Goal: Check status: Check status

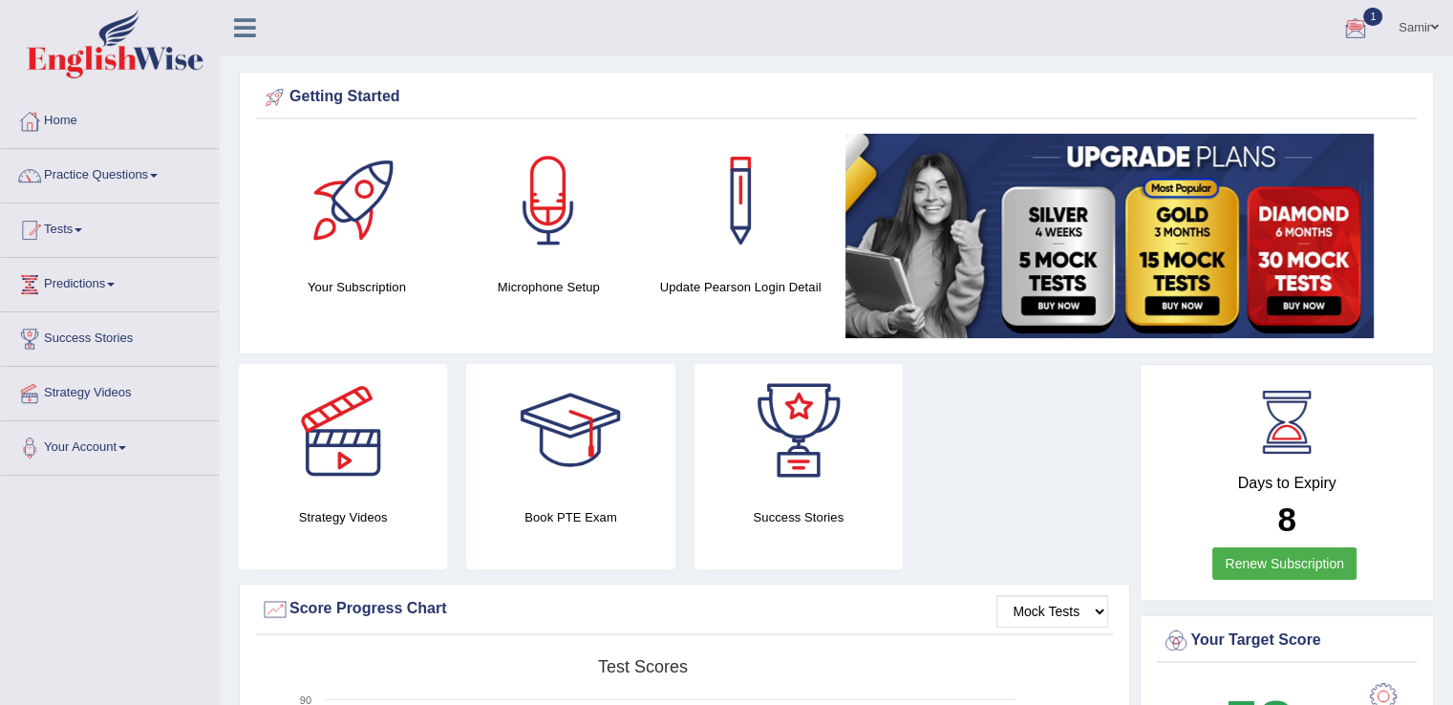
click at [1352, 25] on div at bounding box center [1356, 28] width 29 height 29
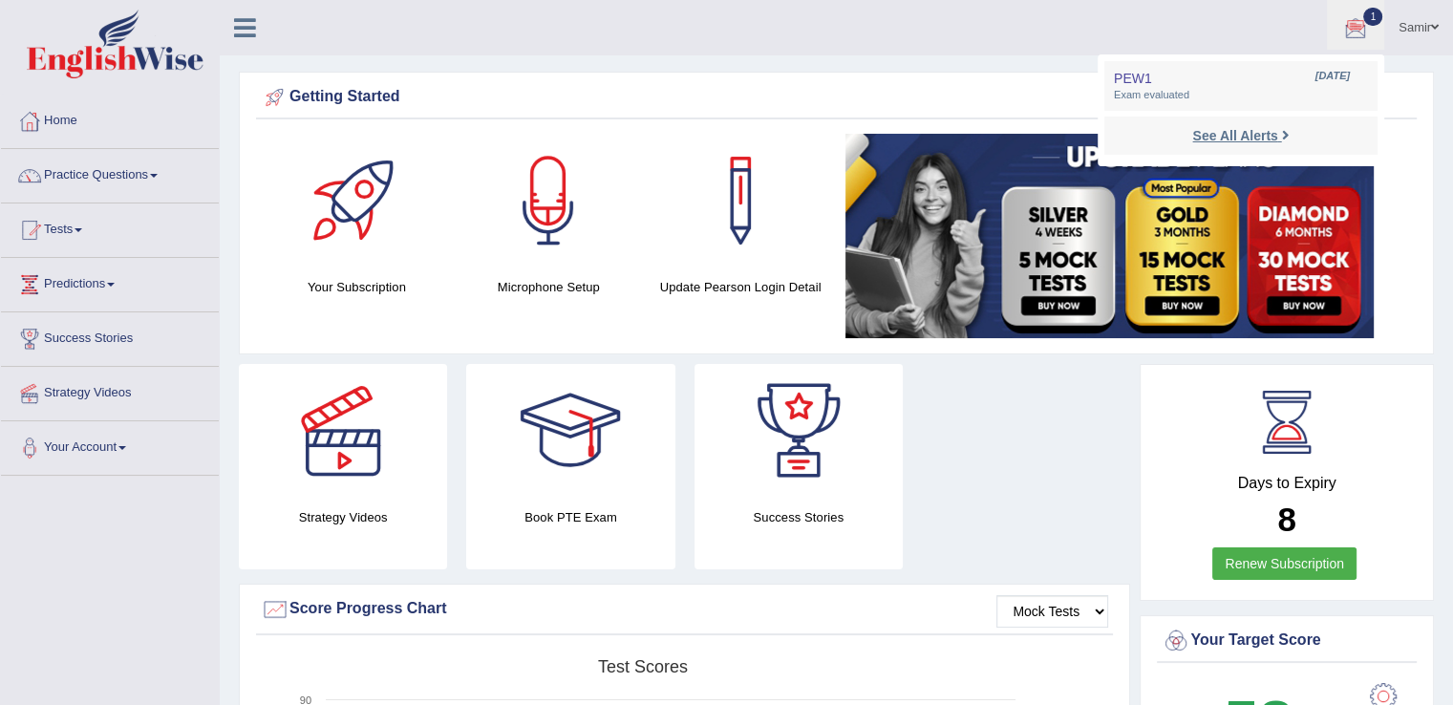
click at [1242, 140] on strong "See All Alerts" at bounding box center [1235, 135] width 85 height 15
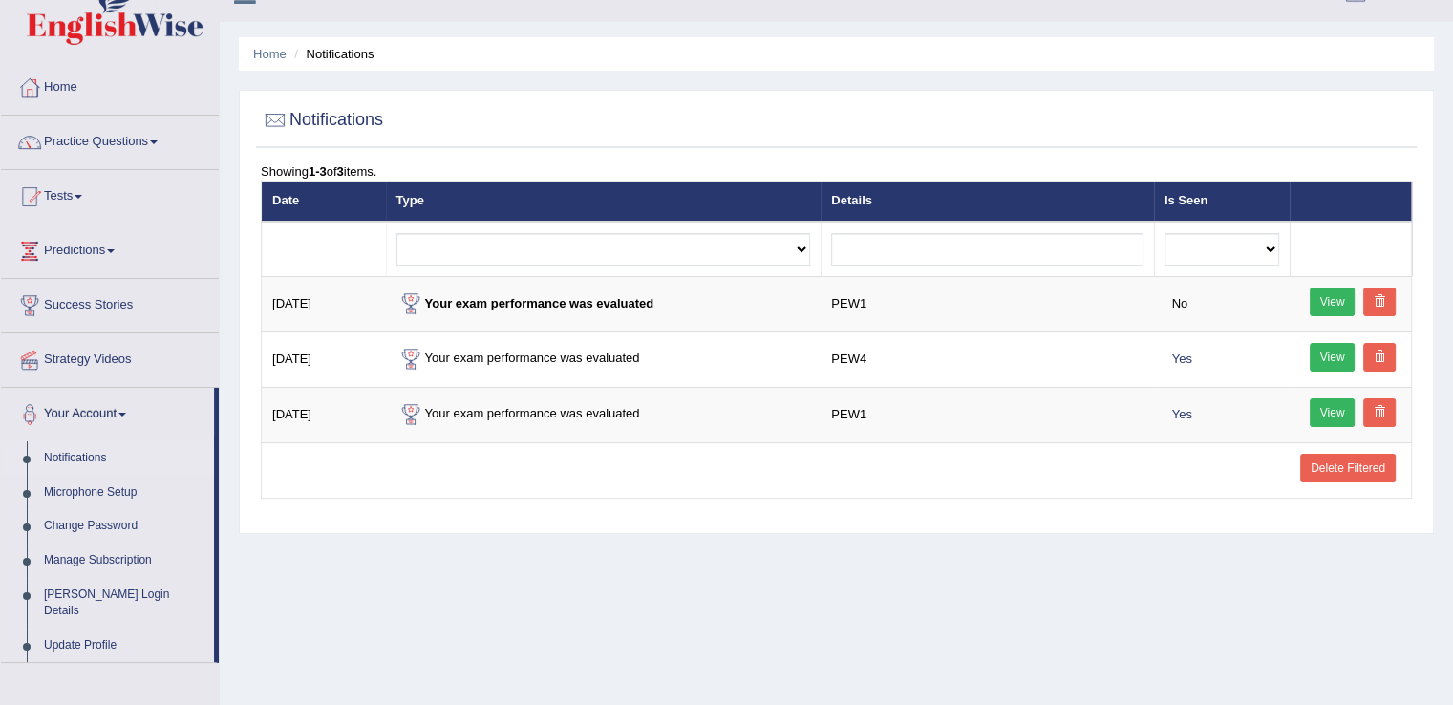
scroll to position [15, 0]
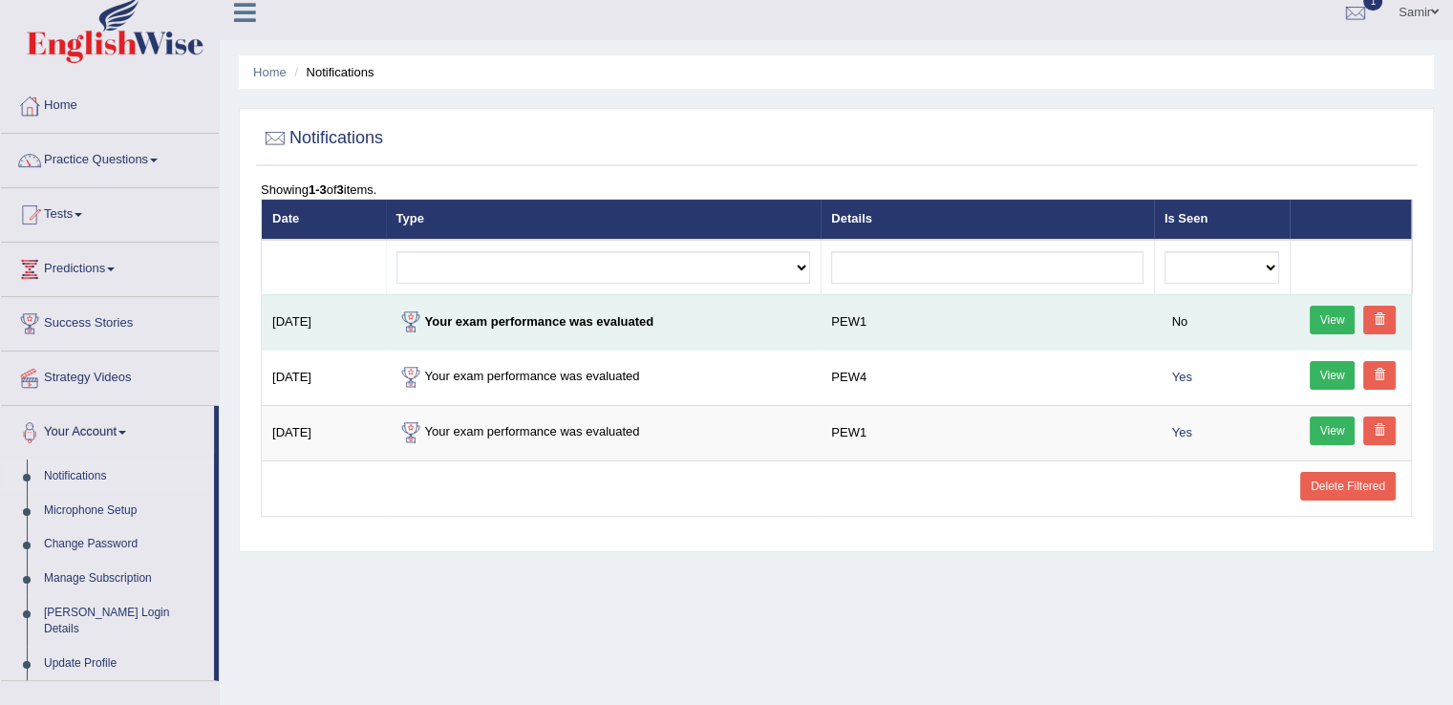
click at [1332, 313] on link "View" at bounding box center [1333, 320] width 46 height 29
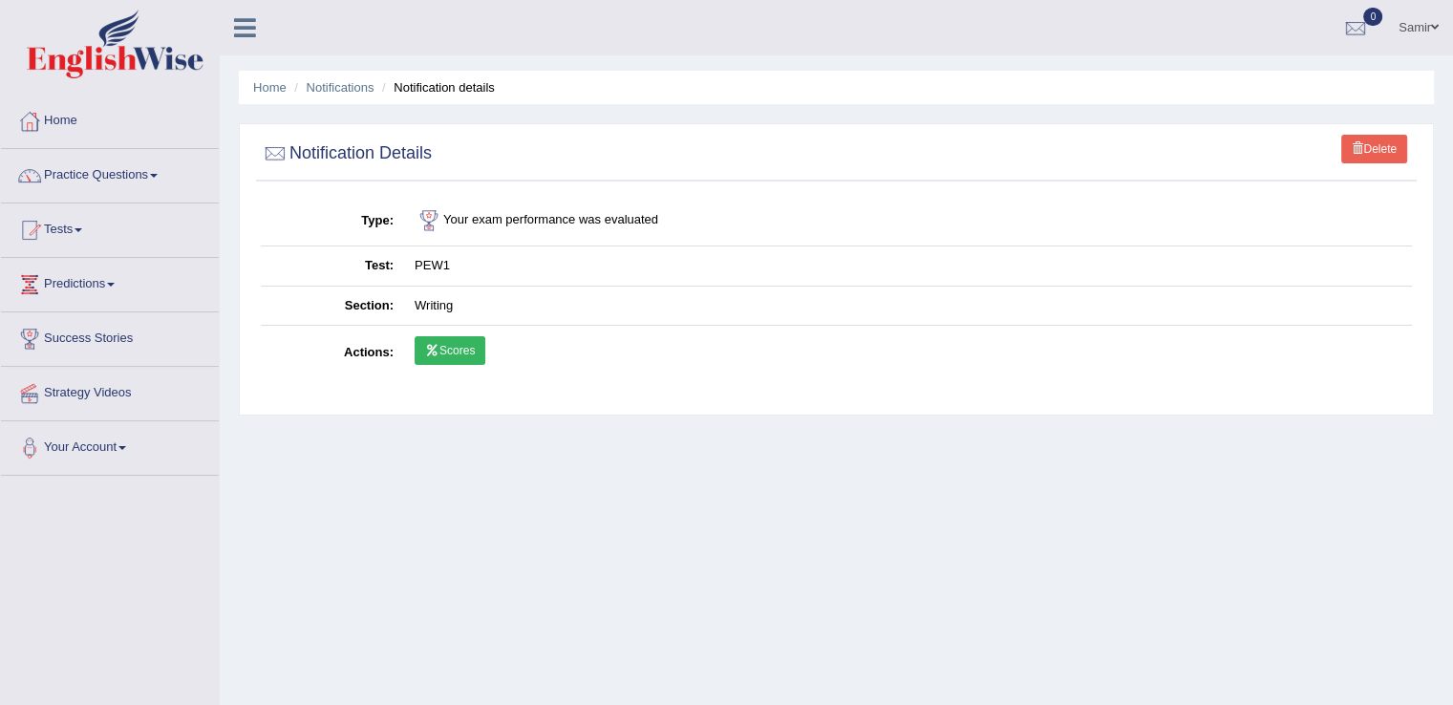
click at [459, 357] on link "Scores" at bounding box center [450, 350] width 71 height 29
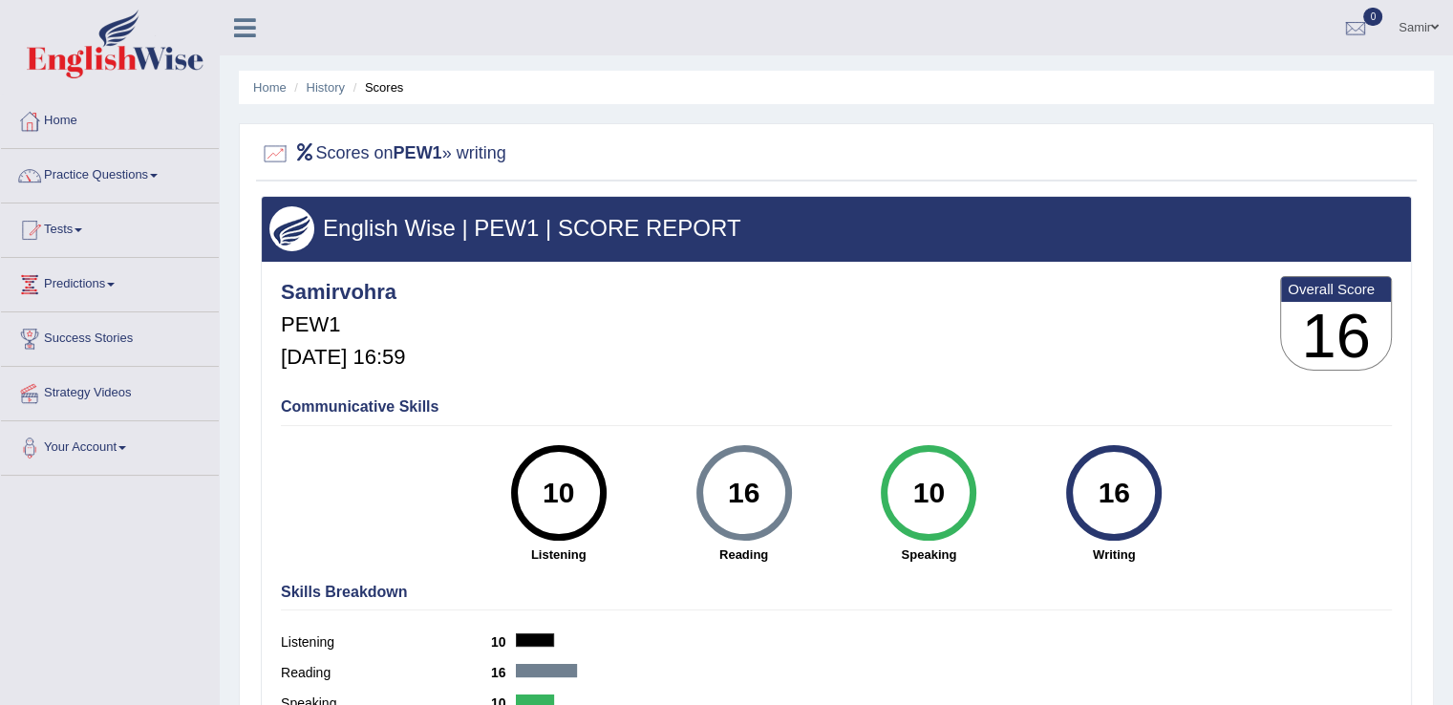
scroll to position [298, 0]
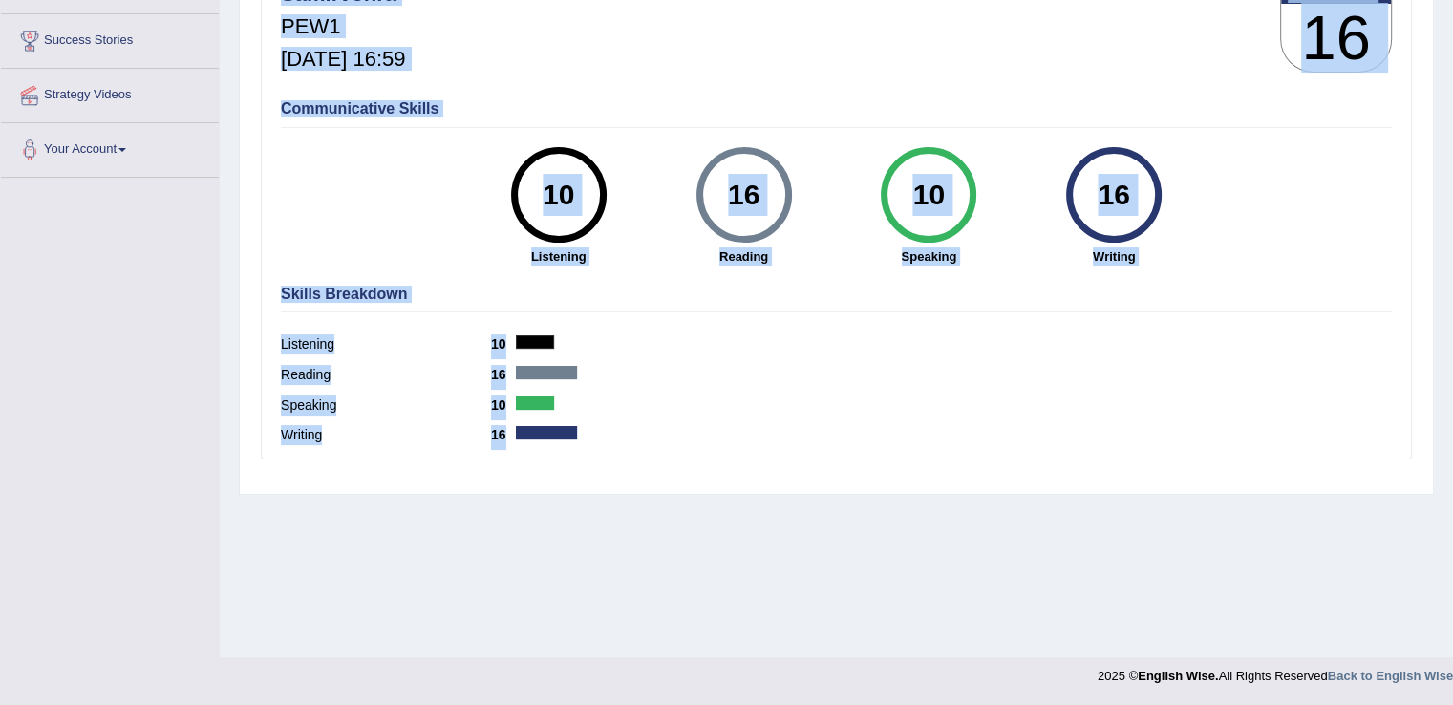
drag, startPoint x: 1424, startPoint y: 452, endPoint x: 1426, endPoint y: 527, distance: 74.6
click at [1426, 527] on div "Home History Scores Scores on PEW1 » writing English Wise | PEW1 | SCORE REPORT…" at bounding box center [837, 180] width 1234 height 956
click at [1243, 410] on div "Speaking 10" at bounding box center [836, 408] width 1111 height 31
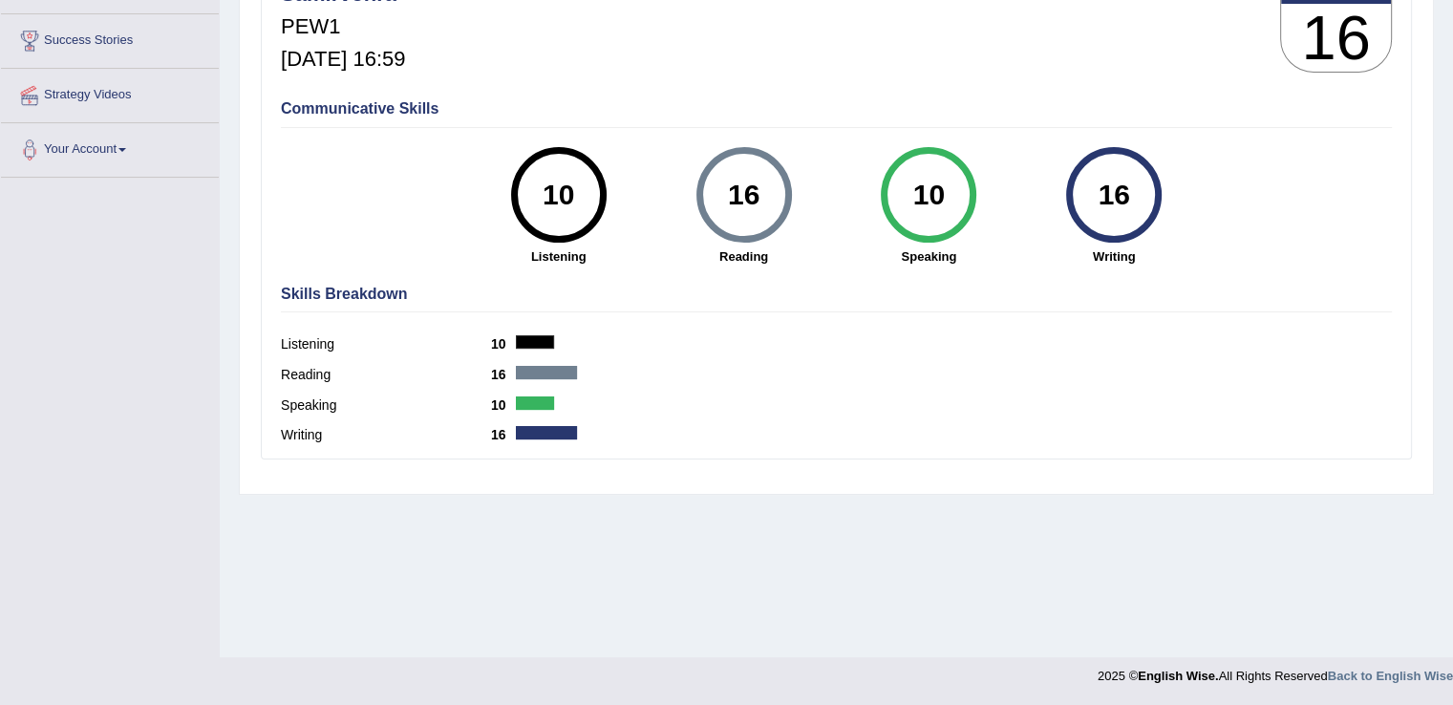
scroll to position [0, 0]
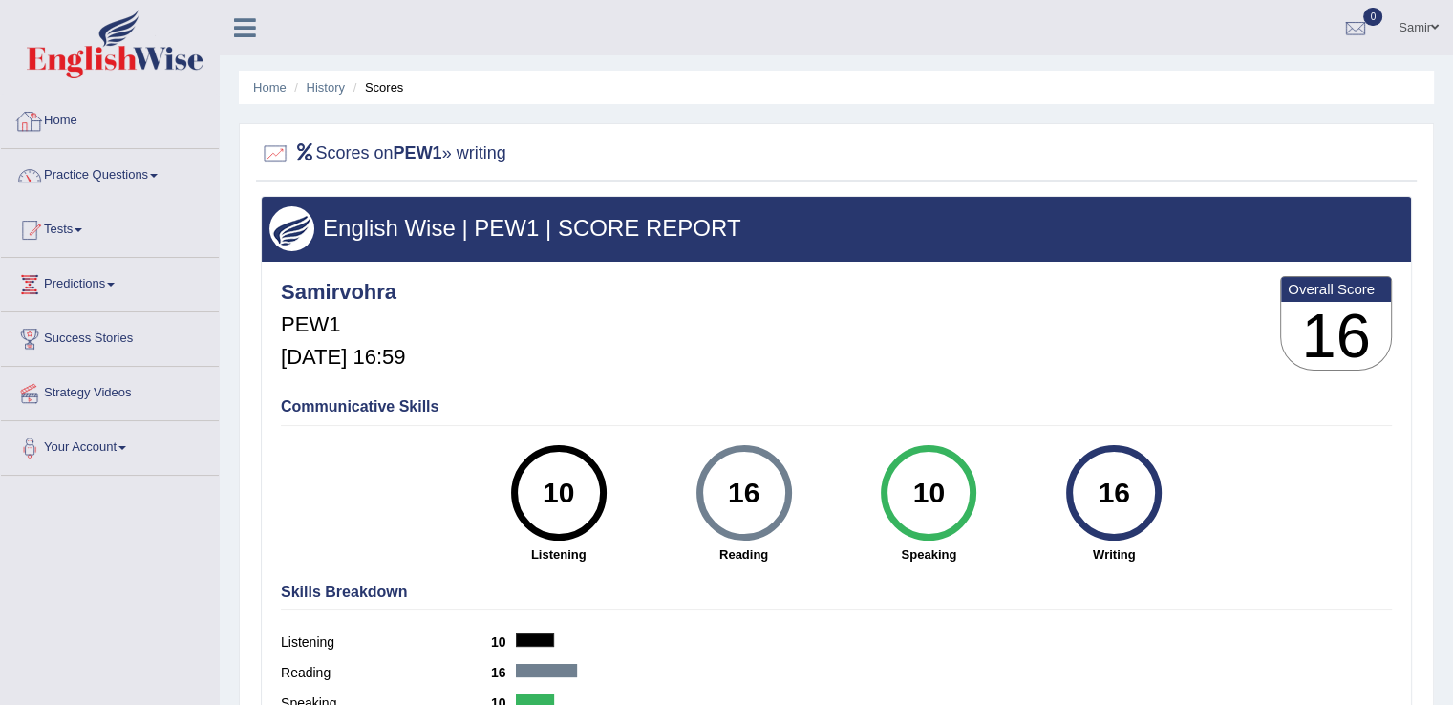
click at [133, 130] on link "Home" at bounding box center [110, 119] width 218 height 48
